Goal: Answer question/provide support

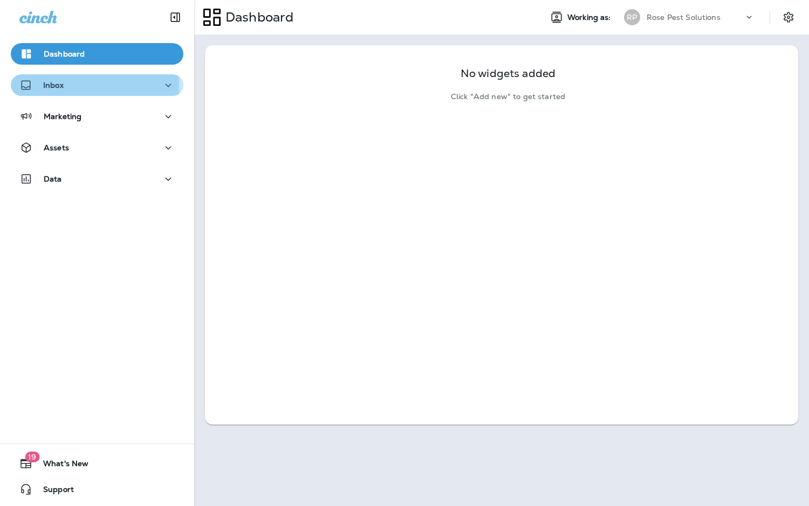
click at [54, 86] on p "Inbox" at bounding box center [53, 85] width 20 height 9
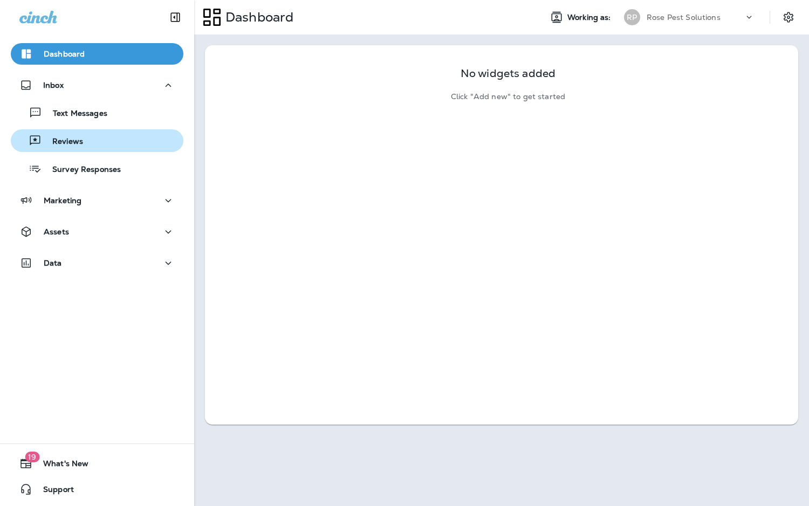
click at [75, 141] on p "Reviews" at bounding box center [63, 142] width 42 height 10
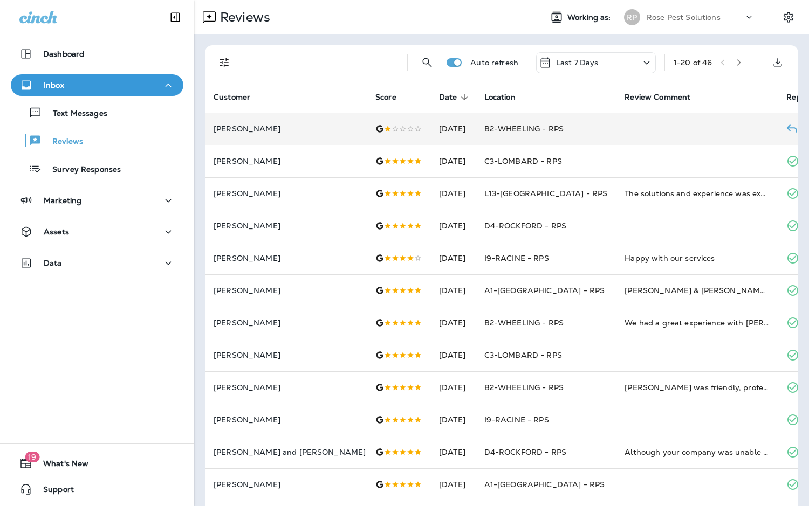
click at [616, 129] on td at bounding box center [697, 129] width 162 height 32
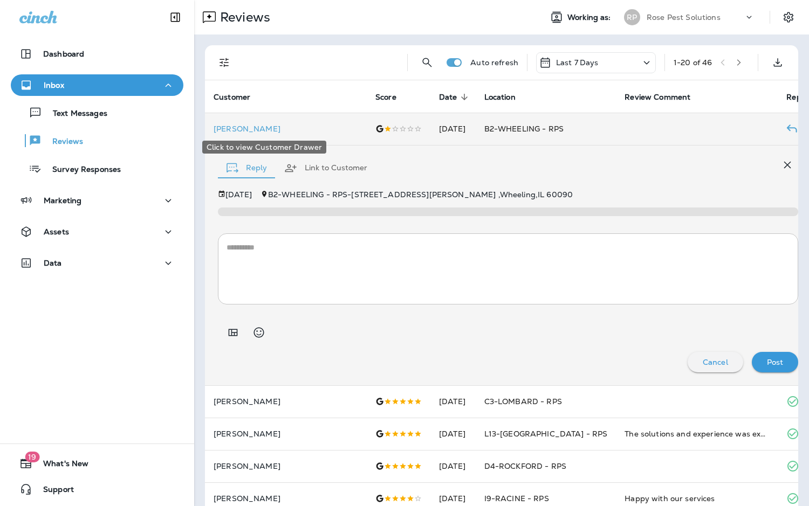
drag, startPoint x: 314, startPoint y: 130, endPoint x: 215, endPoint y: 129, distance: 99.8
click at [215, 129] on td "[PERSON_NAME]" at bounding box center [286, 129] width 162 height 32
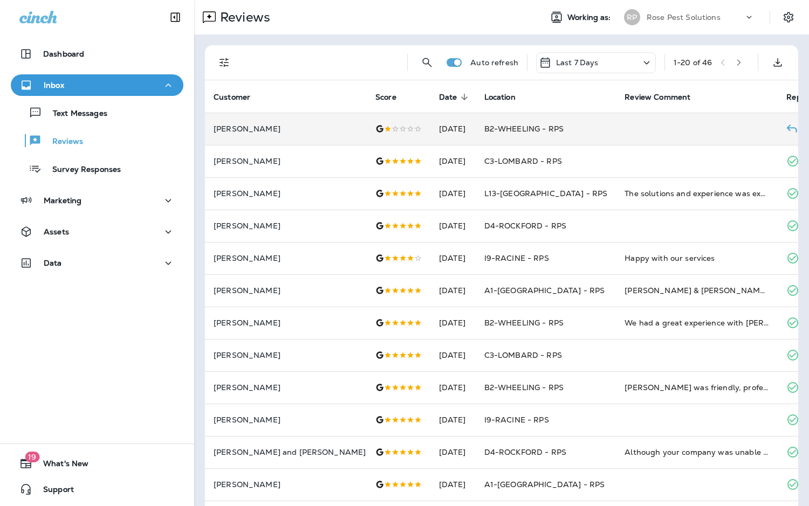
copy p "[PERSON_NAME]"
click at [309, 127] on p "[PERSON_NAME]" at bounding box center [286, 129] width 145 height 9
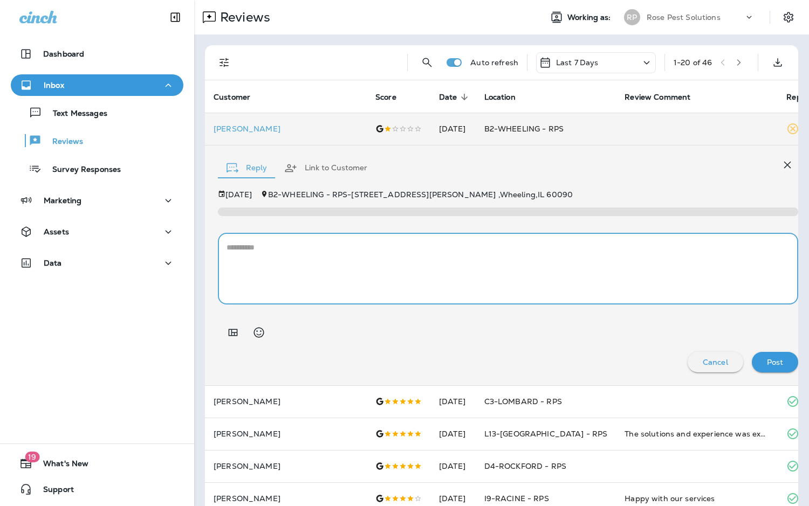
click at [295, 250] on textarea at bounding box center [507, 269] width 563 height 54
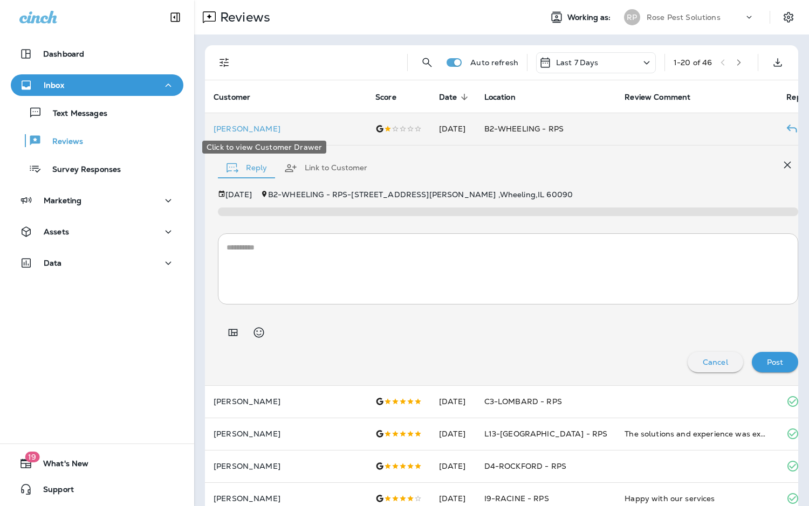
drag, startPoint x: 313, startPoint y: 129, endPoint x: 214, endPoint y: 126, distance: 99.3
click at [214, 126] on td "[PERSON_NAME]" at bounding box center [286, 129] width 162 height 32
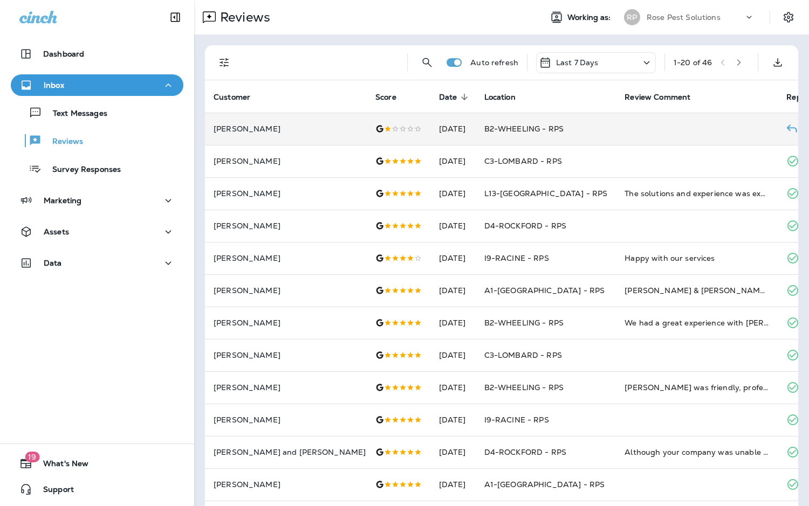
copy p "[PERSON_NAME]"
drag, startPoint x: 214, startPoint y: 130, endPoint x: 310, endPoint y: 130, distance: 96.5
click at [310, 130] on p "[PERSON_NAME]" at bounding box center [286, 129] width 145 height 9
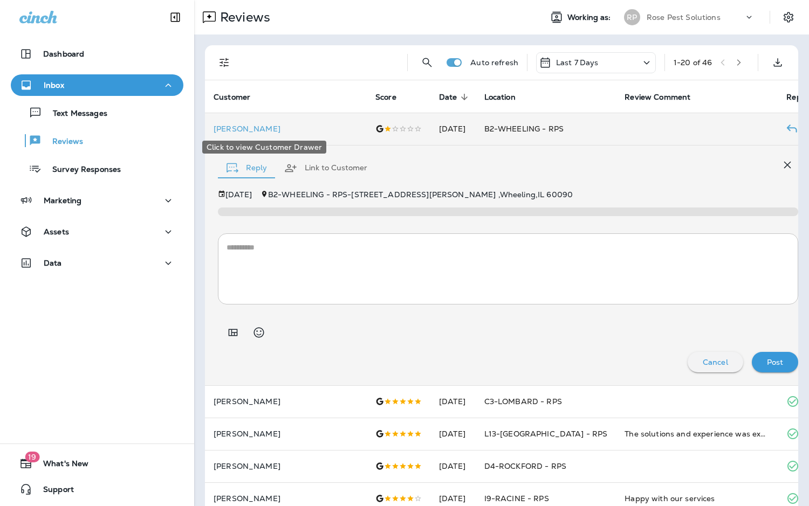
drag, startPoint x: 310, startPoint y: 130, endPoint x: 280, endPoint y: 211, distance: 85.6
click at [284, 260] on textarea at bounding box center [507, 269] width 563 height 54
